Goal: Task Accomplishment & Management: Manage account settings

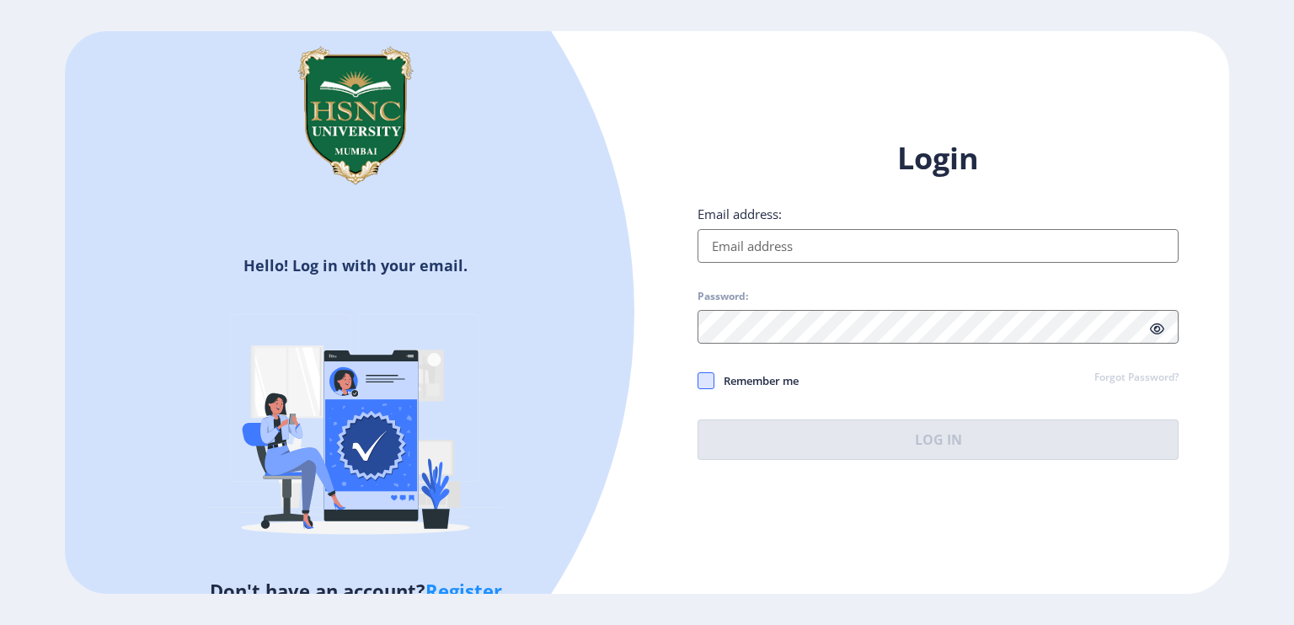
type input "[EMAIL_ADDRESS][DOMAIN_NAME]"
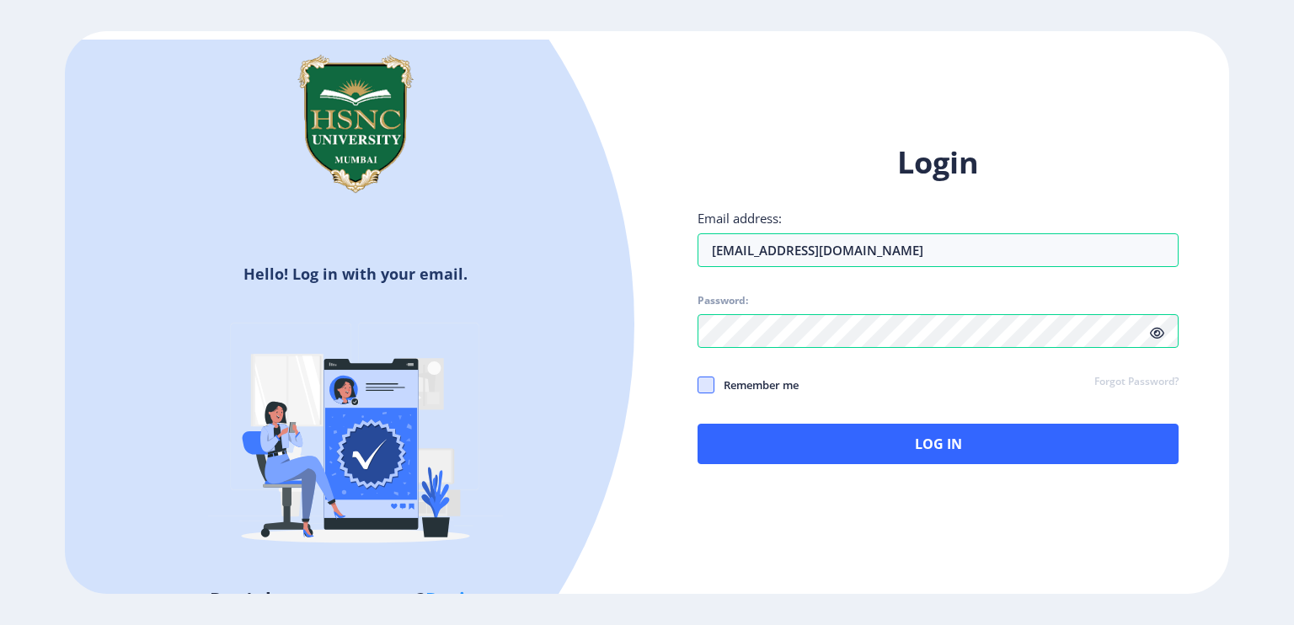
click at [714, 383] on span at bounding box center [706, 385] width 17 height 17
click at [698, 384] on input "Remember me" at bounding box center [698, 384] width 1 height 1
checkbox input "true"
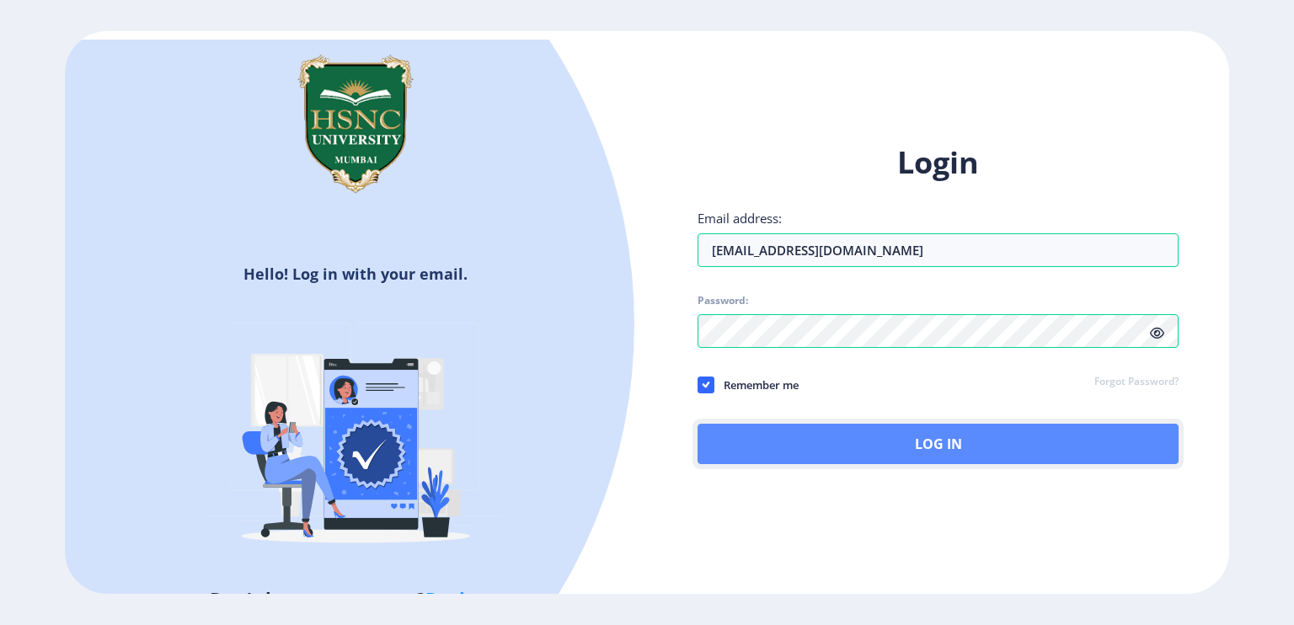
click at [774, 434] on button "Log In" at bounding box center [938, 444] width 481 height 40
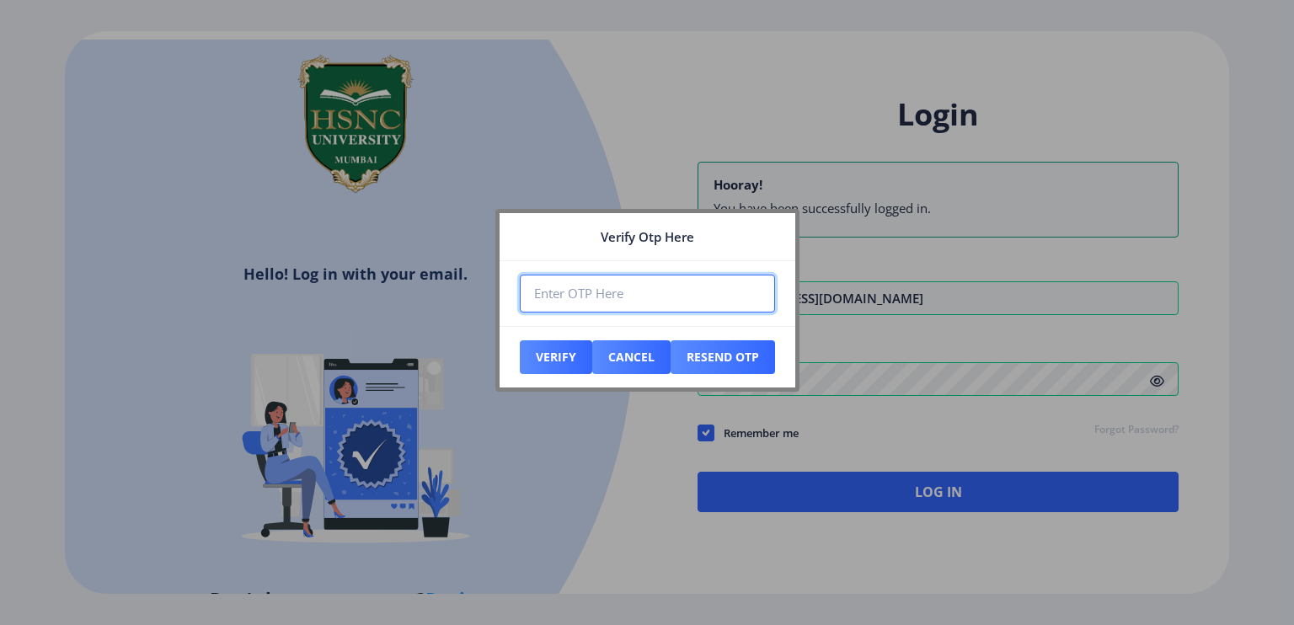
paste input "003143"
type input "003143"
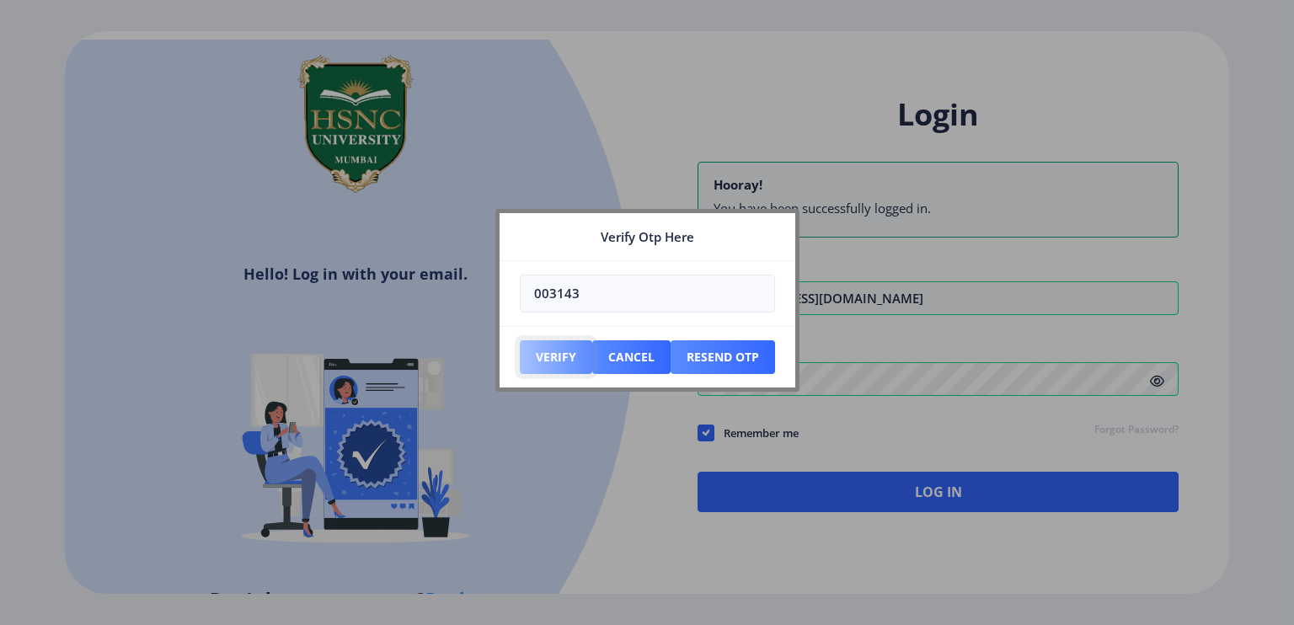
click at [555, 353] on button "Verify" at bounding box center [556, 357] width 72 height 34
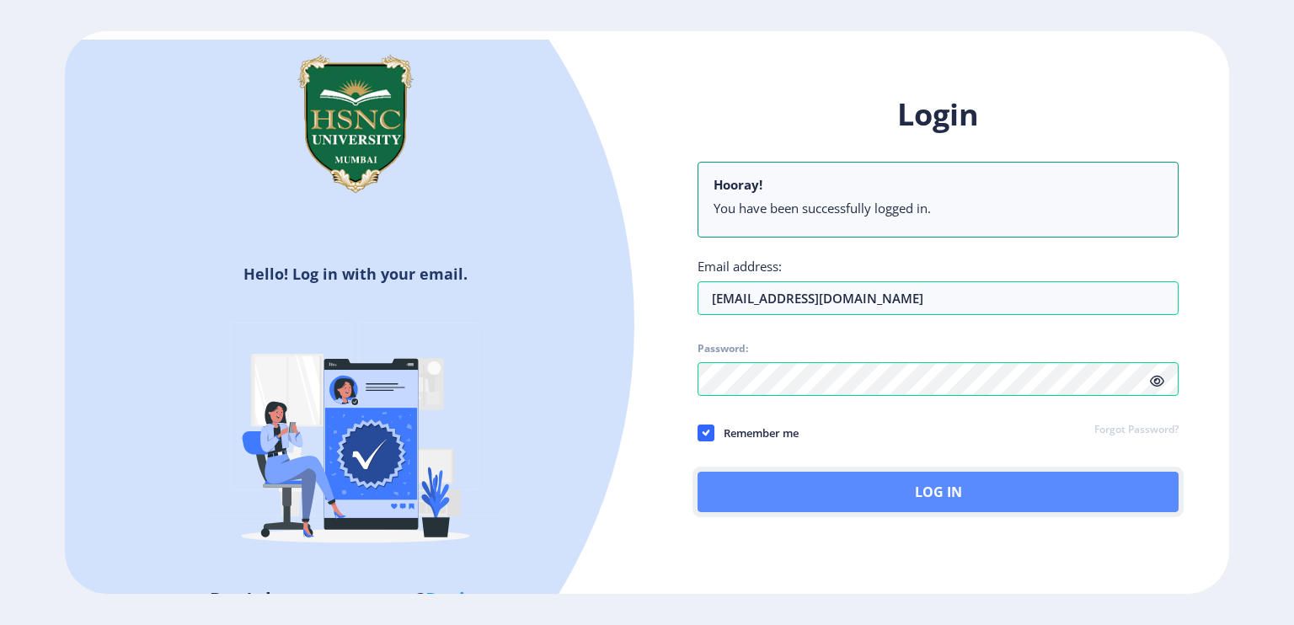
click at [802, 511] on button "Log In" at bounding box center [938, 492] width 481 height 40
click at [811, 495] on button "Log In" at bounding box center [938, 492] width 481 height 40
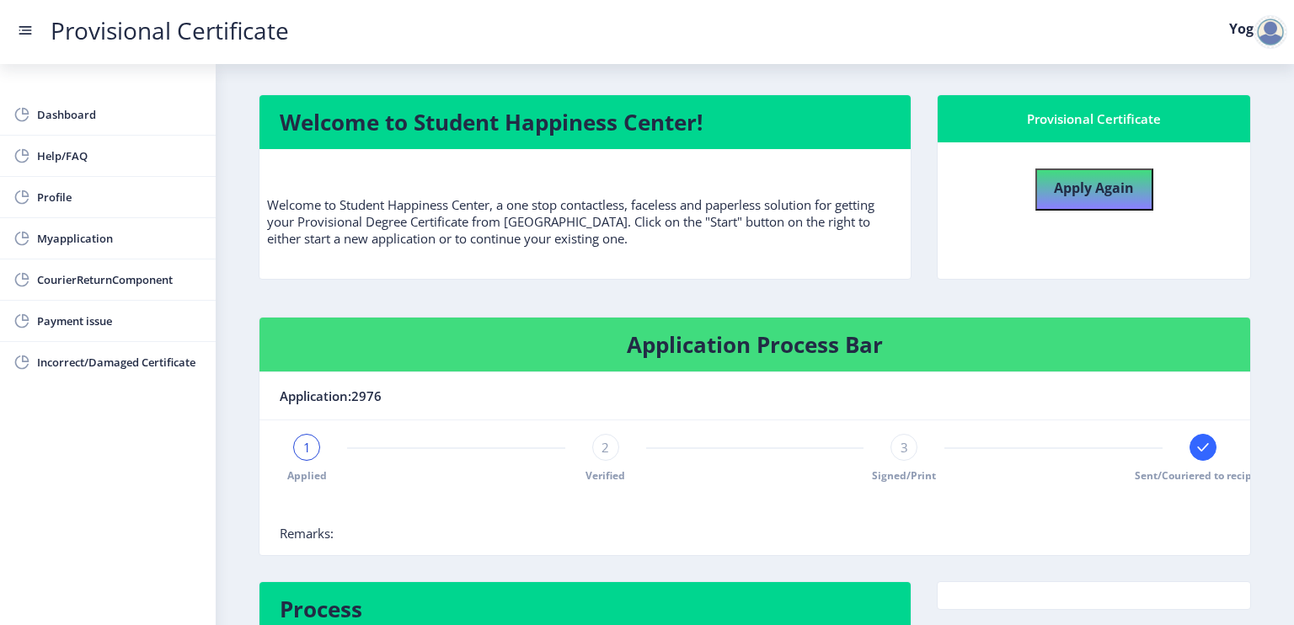
scroll to position [128, 0]
